Goal: Task Accomplishment & Management: Manage account settings

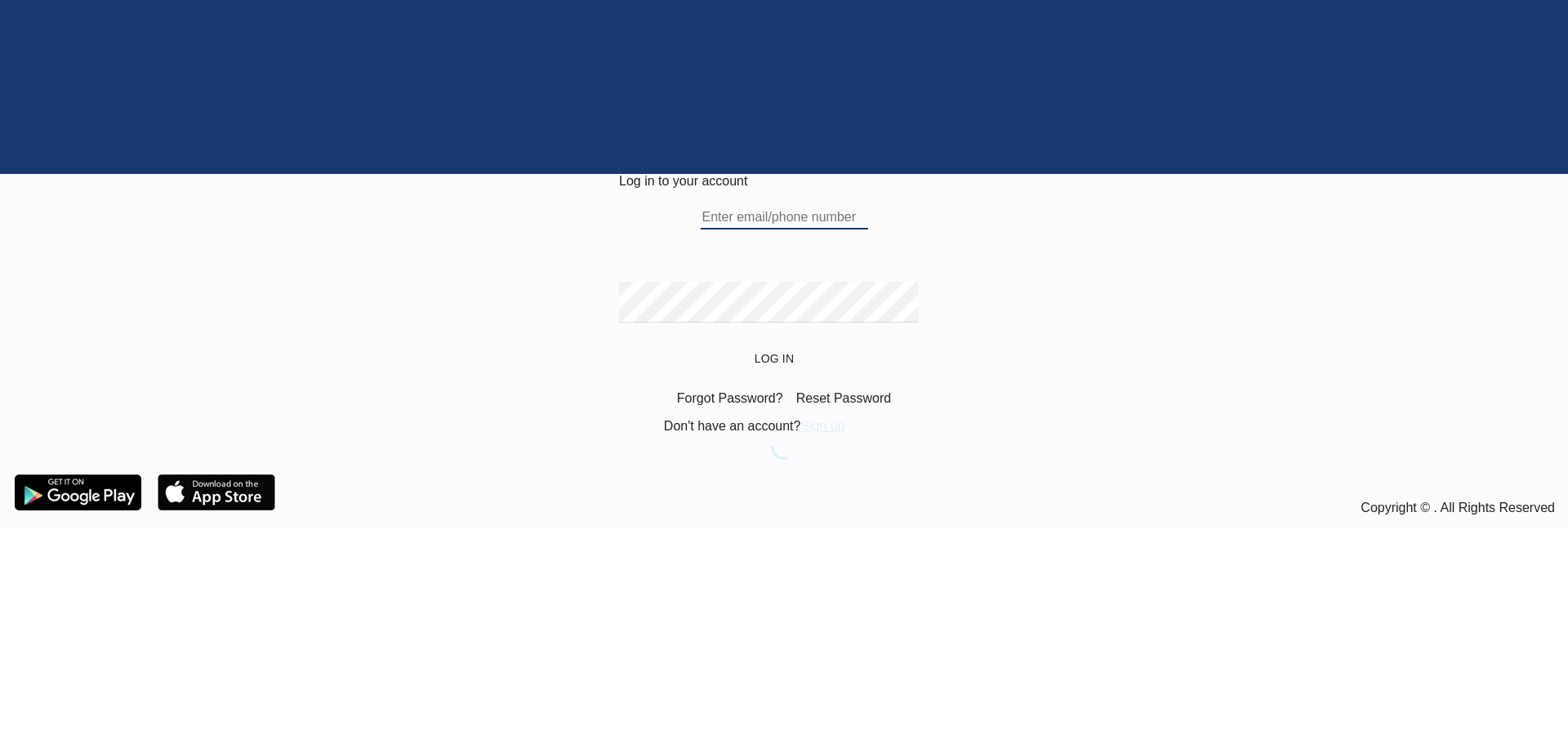
click at [776, 230] on input "text" at bounding box center [784, 216] width 167 height 24
type input "[EMAIL_ADDRESS][DOMAIN_NAME]"
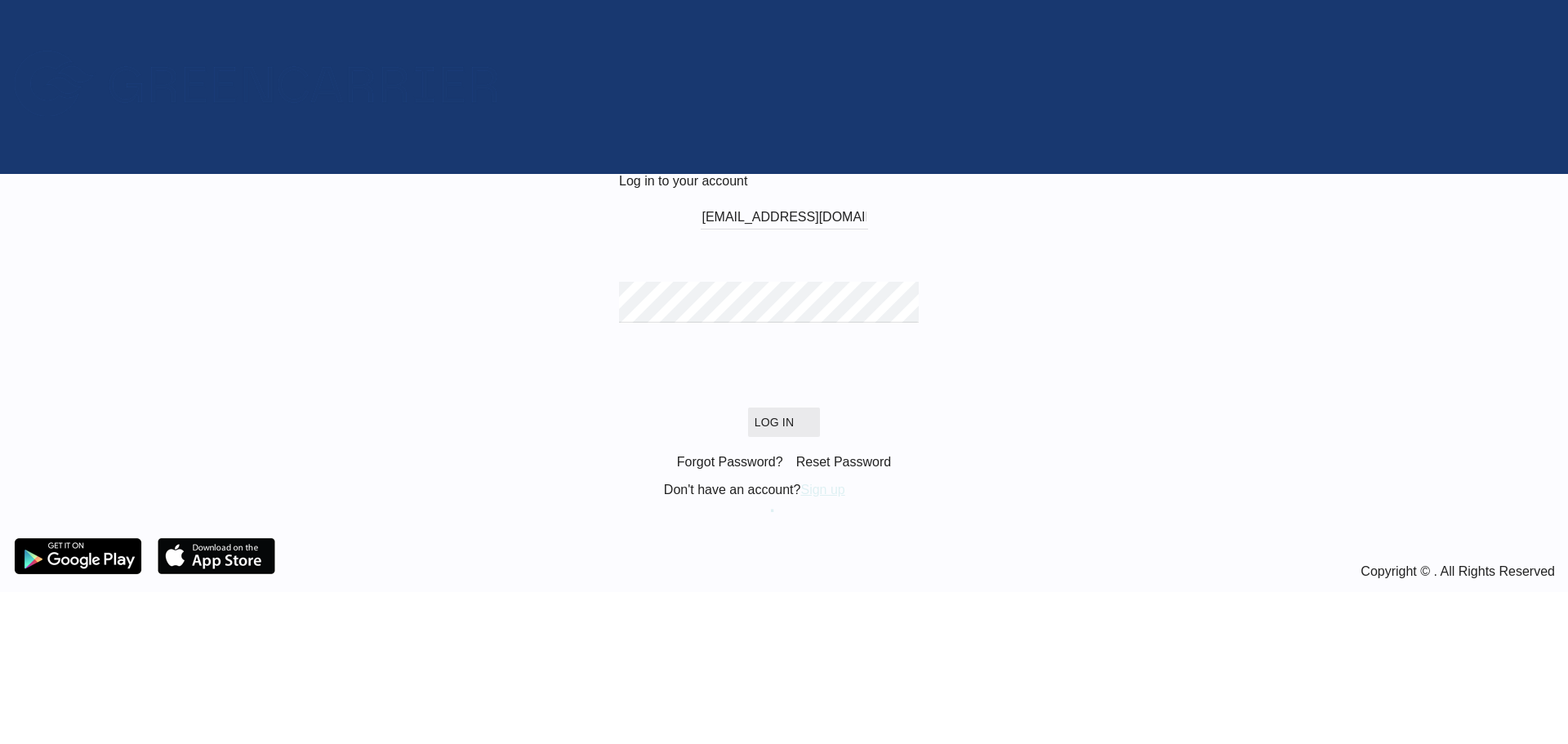
click at [820, 437] on button "Log In" at bounding box center [784, 422] width 71 height 29
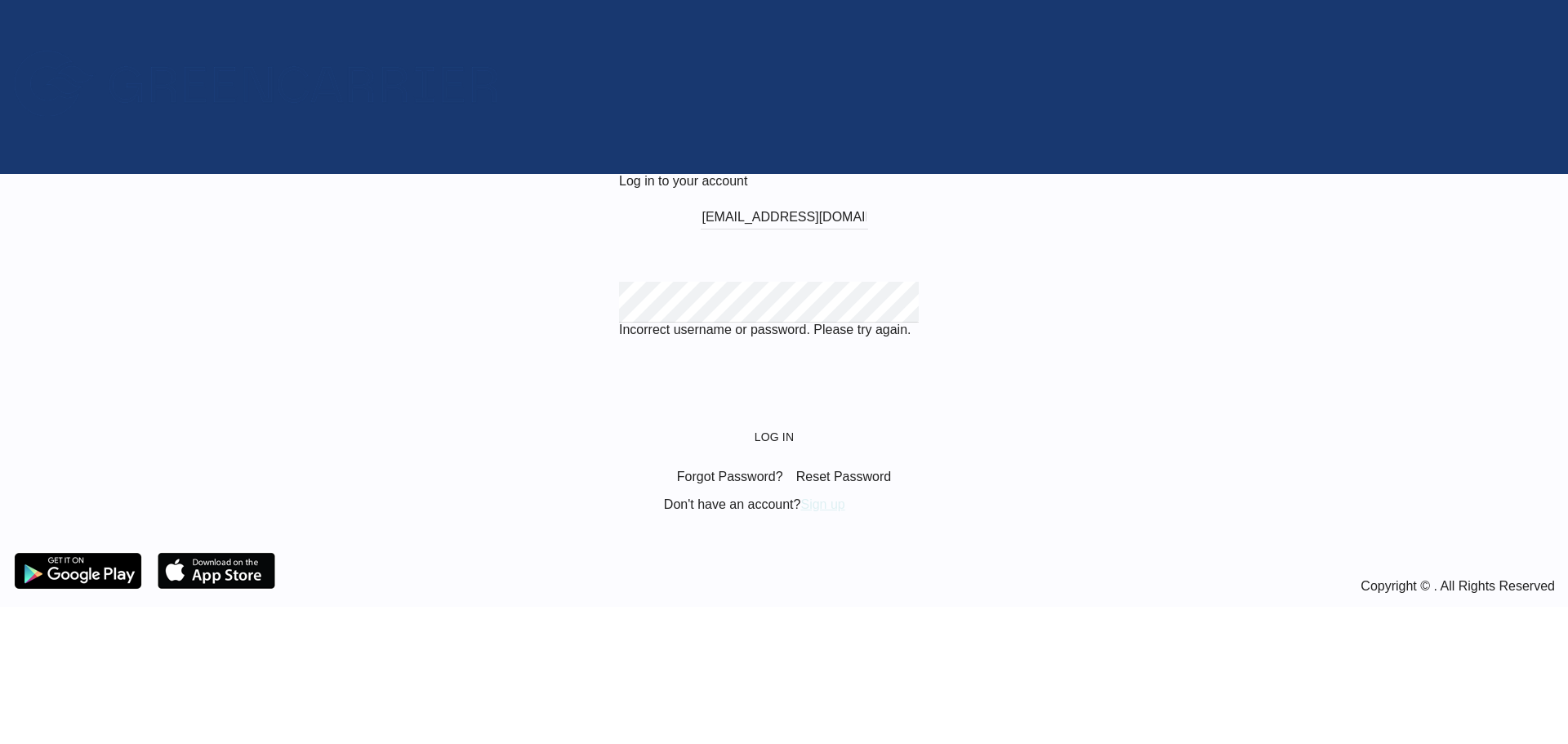
click at [835, 490] on div "Reset Password" at bounding box center [844, 476] width 109 height 28
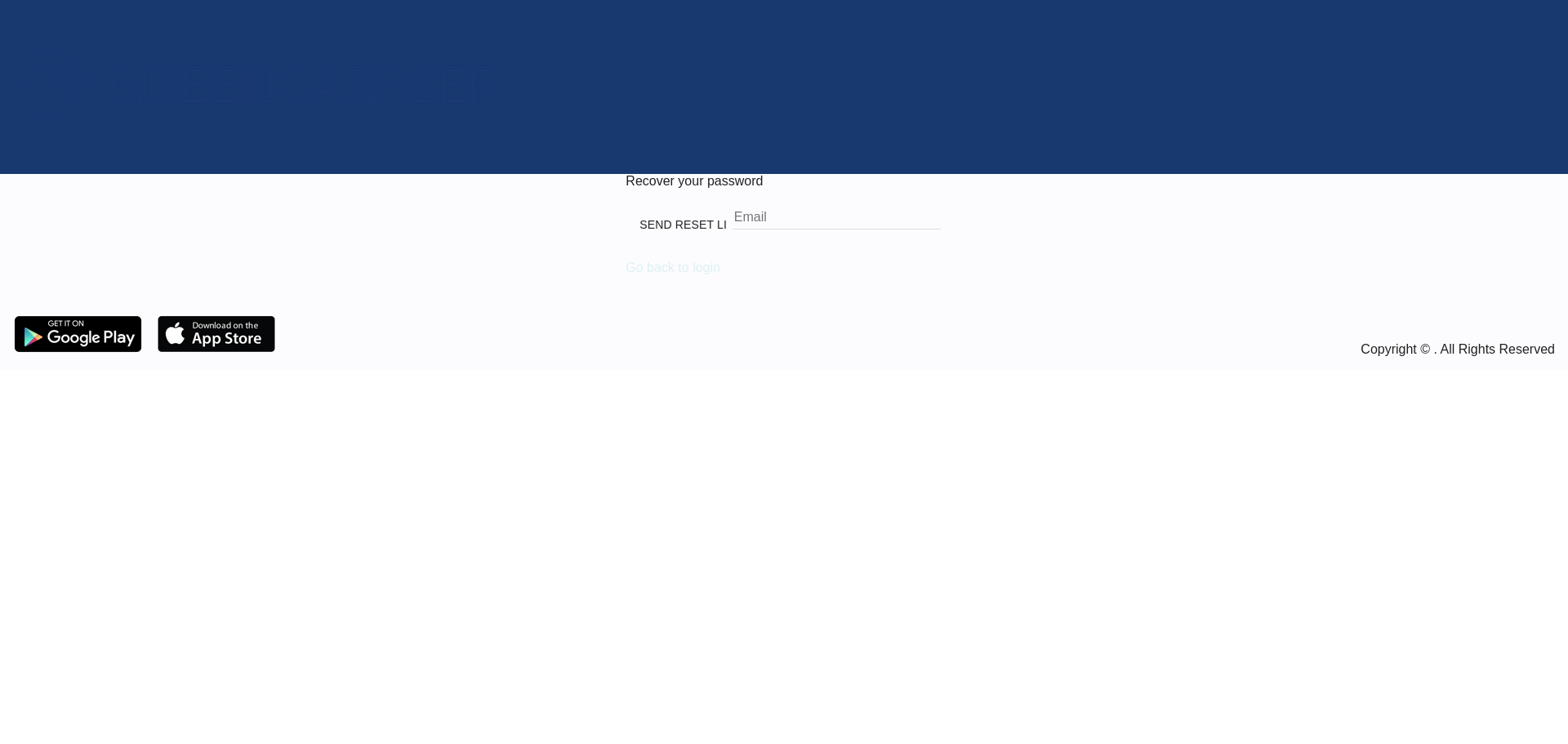
click at [767, 230] on input "email" at bounding box center [836, 216] width 208 height 24
type input "[EMAIL_ADDRESS][DOMAIN_NAME]"
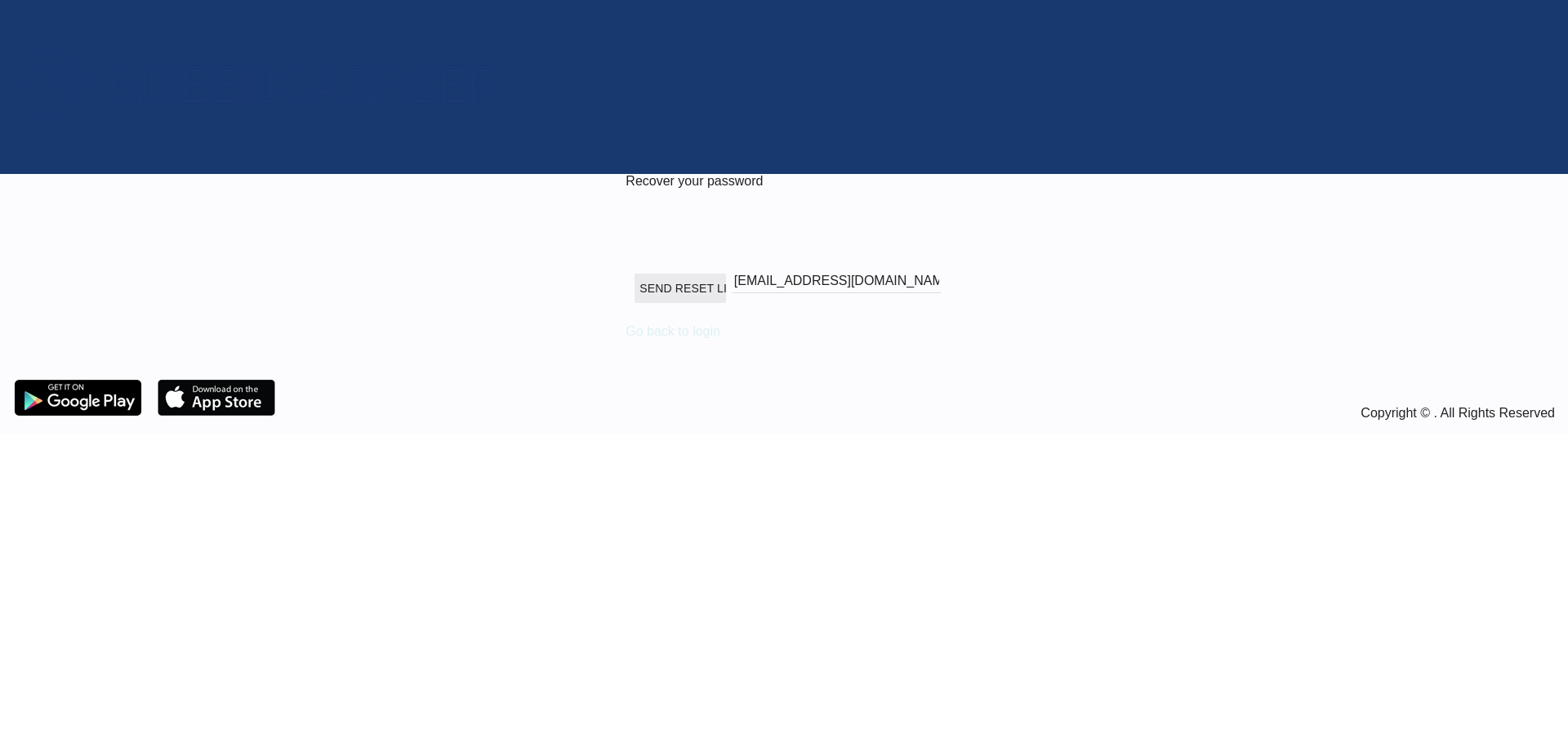
click at [725, 303] on button "Send reset link" at bounding box center [679, 288] width 90 height 29
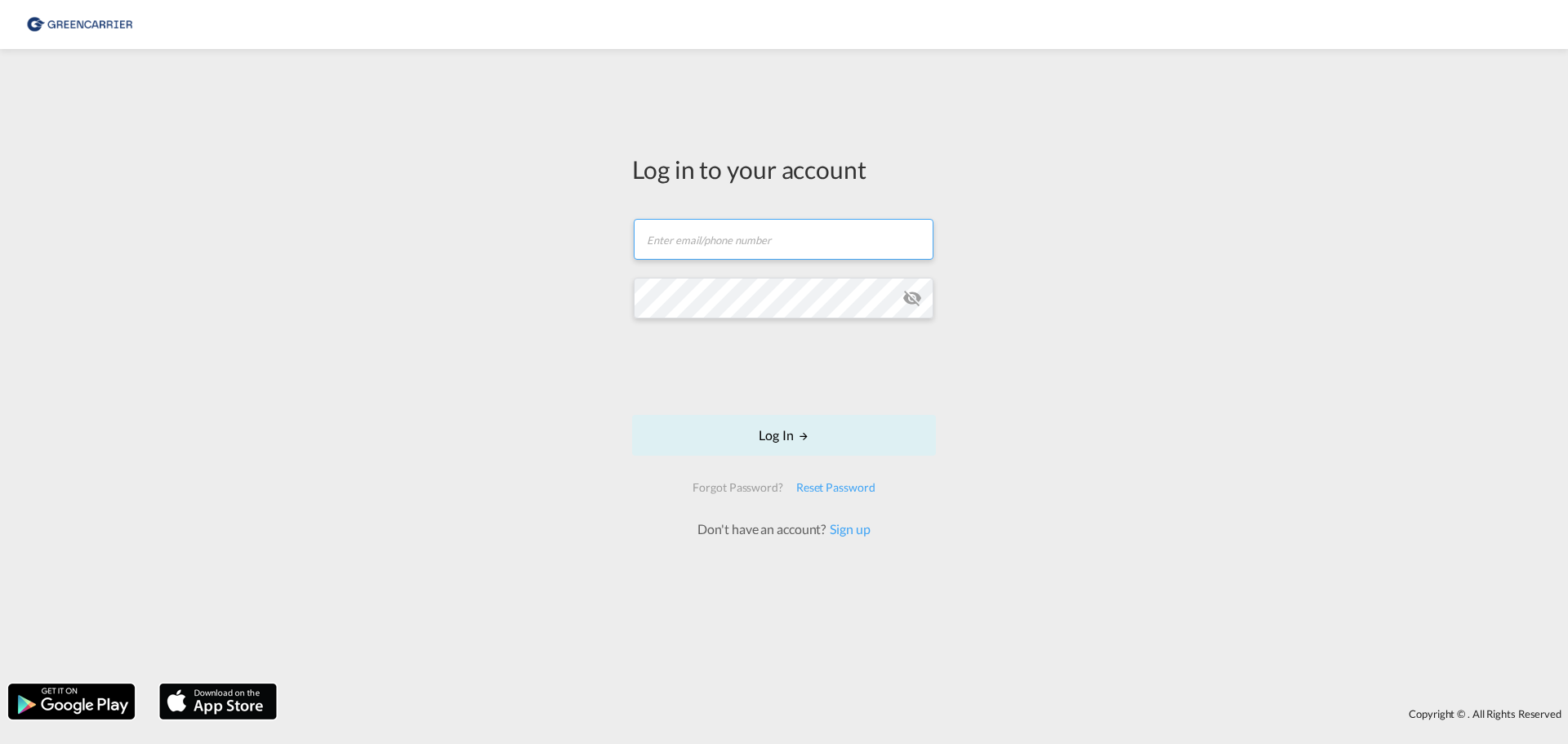
click at [718, 252] on input "text" at bounding box center [784, 239] width 300 height 41
type input "[EMAIL_ADDRESS][DOMAIN_NAME]"
click at [834, 428] on button "Log In" at bounding box center [784, 435] width 304 height 41
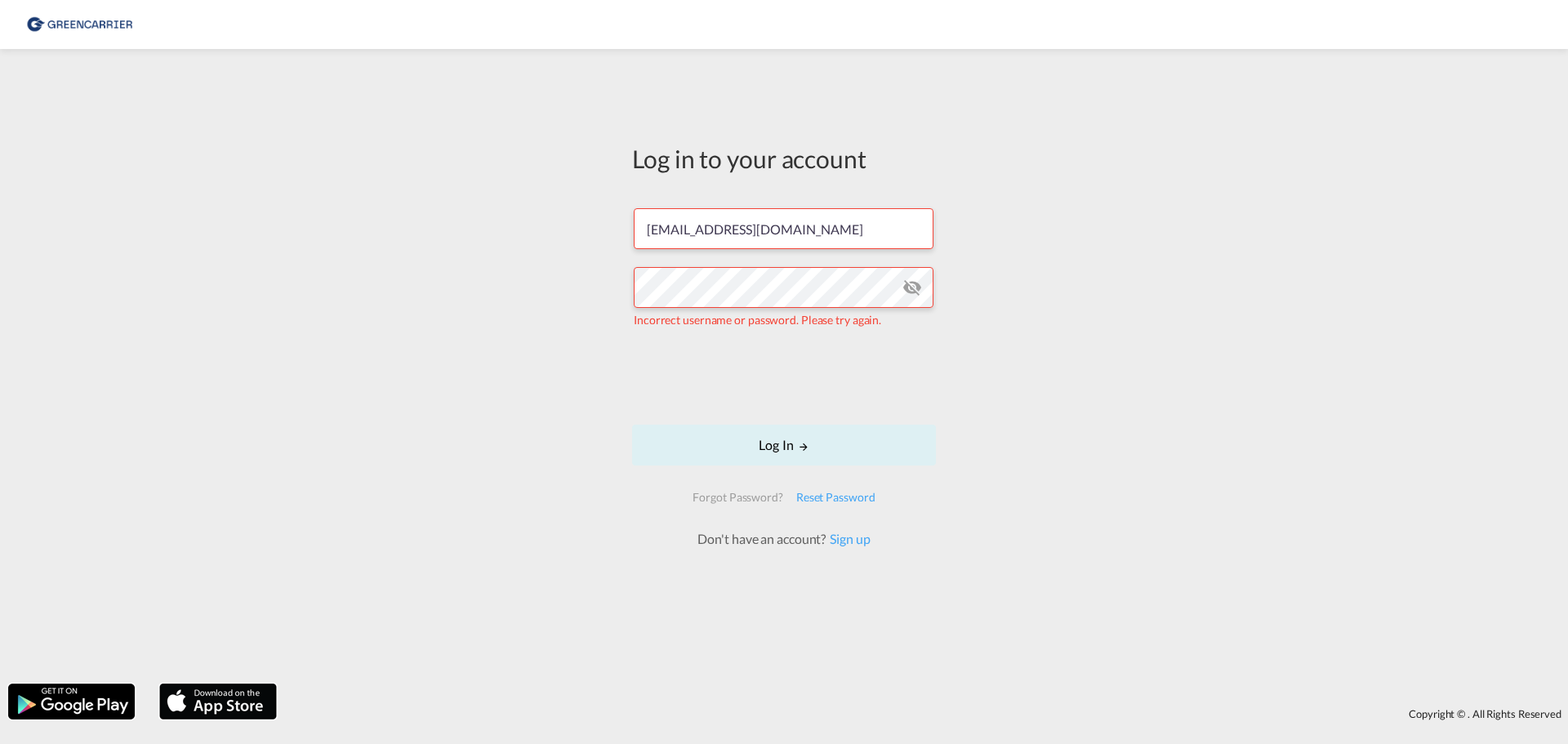
click at [912, 282] on md-icon "icon-eye-off" at bounding box center [912, 288] width 20 height 20
click at [754, 452] on button "Log In" at bounding box center [784, 445] width 304 height 41
